Goal: Transaction & Acquisition: Purchase product/service

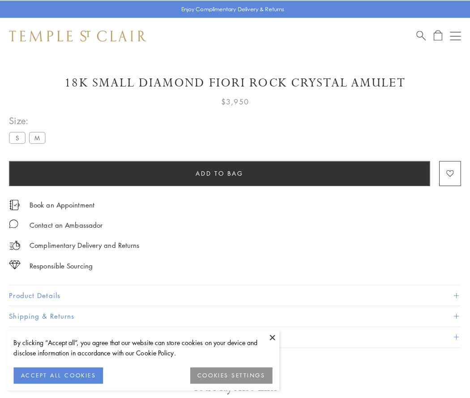
scroll to position [17, 0]
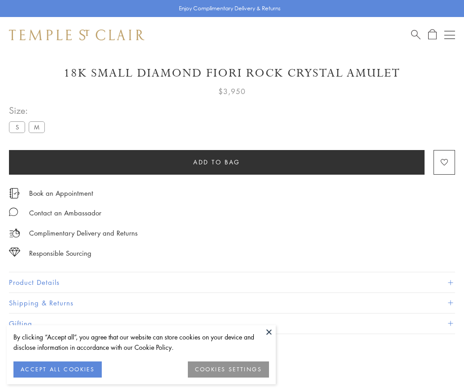
click at [216, 162] on span "Add to bag" at bounding box center [216, 162] width 47 height 10
